Goal: Entertainment & Leisure: Consume media (video, audio)

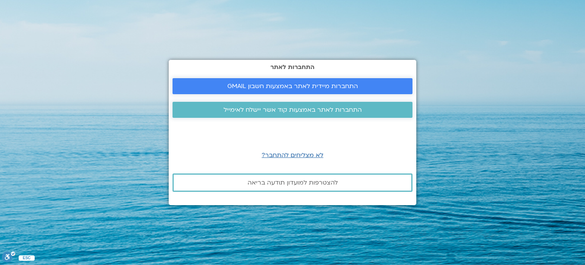
click at [297, 90] on link "התחברות מיידית לאתר באמצעות חשבון GMAIL" at bounding box center [292, 86] width 240 height 16
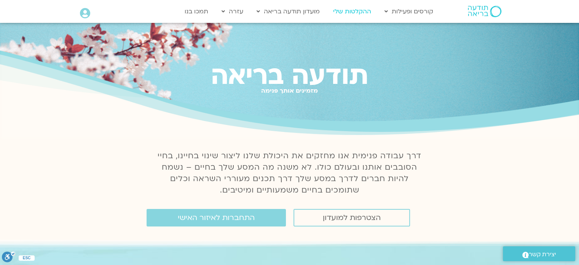
click at [342, 11] on link "ההקלטות שלי" at bounding box center [352, 11] width 46 height 14
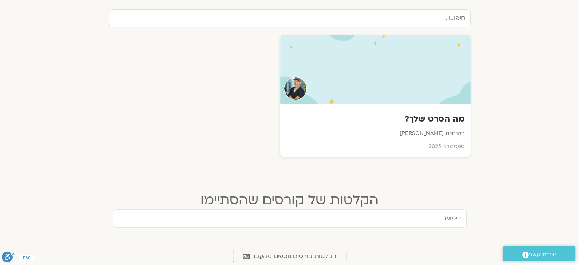
scroll to position [266, 0]
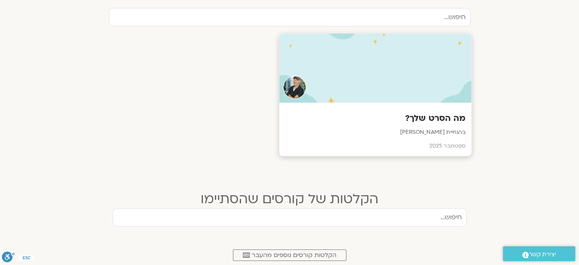
click at [436, 121] on h3 "מה הסרט שלך?" at bounding box center [375, 118] width 181 height 12
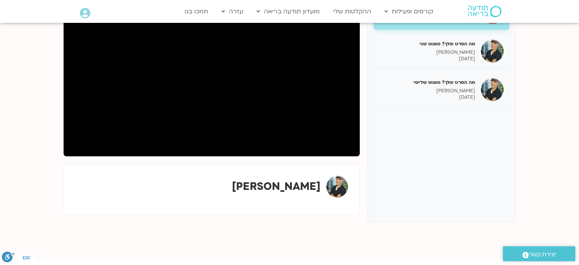
scroll to position [107, 0]
